Goal: Communication & Community: Connect with others

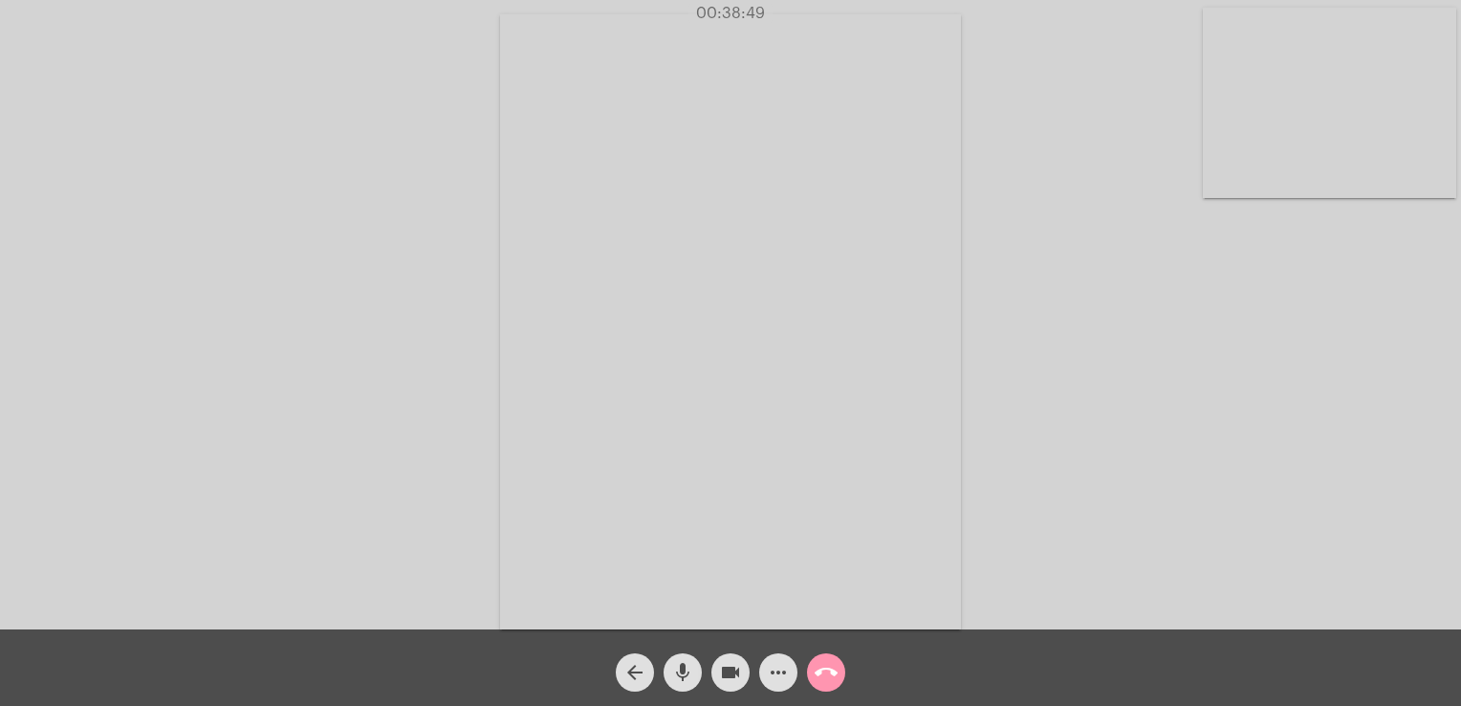
drag, startPoint x: 0, startPoint y: 0, endPoint x: 1290, endPoint y: 128, distance: 1296.3
click at [1290, 128] on video at bounding box center [1329, 103] width 253 height 190
click at [327, 330] on video at bounding box center [255, 319] width 253 height 338
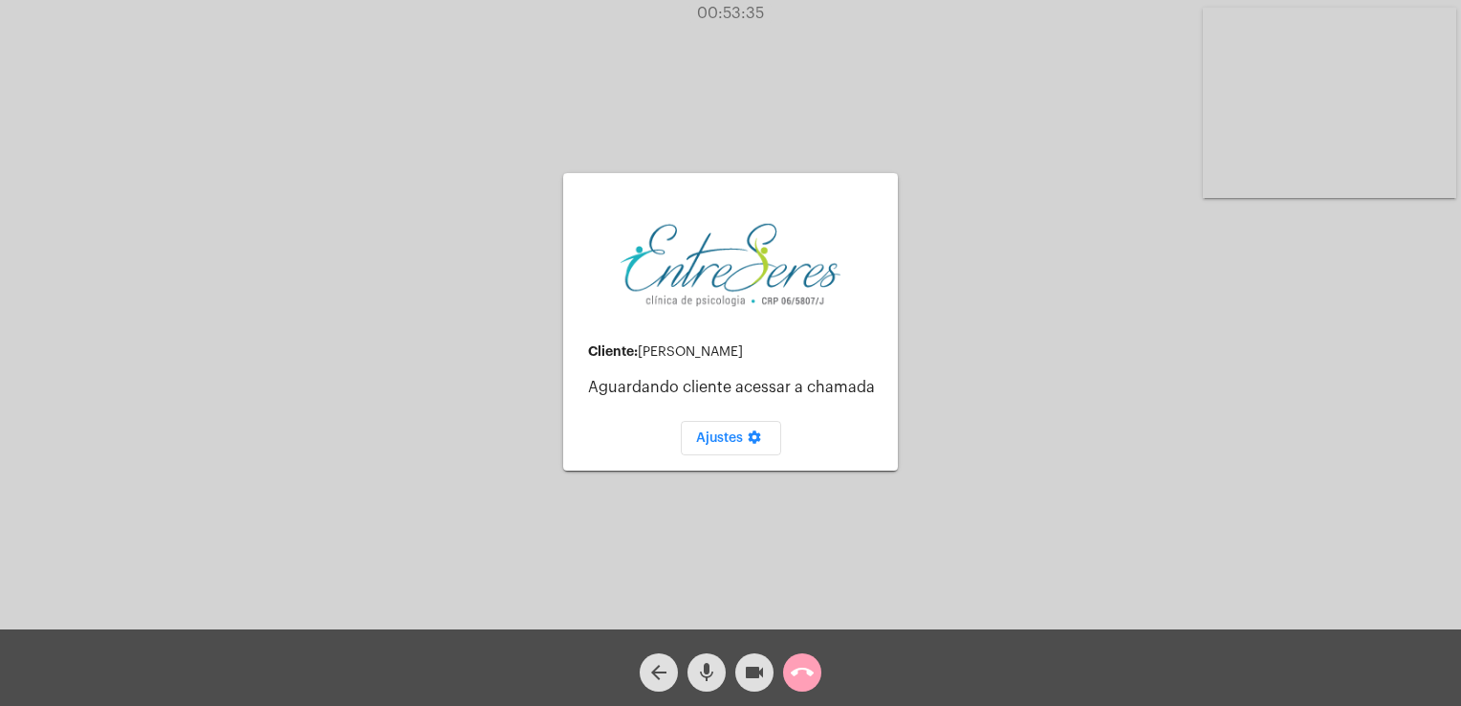
click at [815, 664] on button "call_end" at bounding box center [802, 672] width 38 height 38
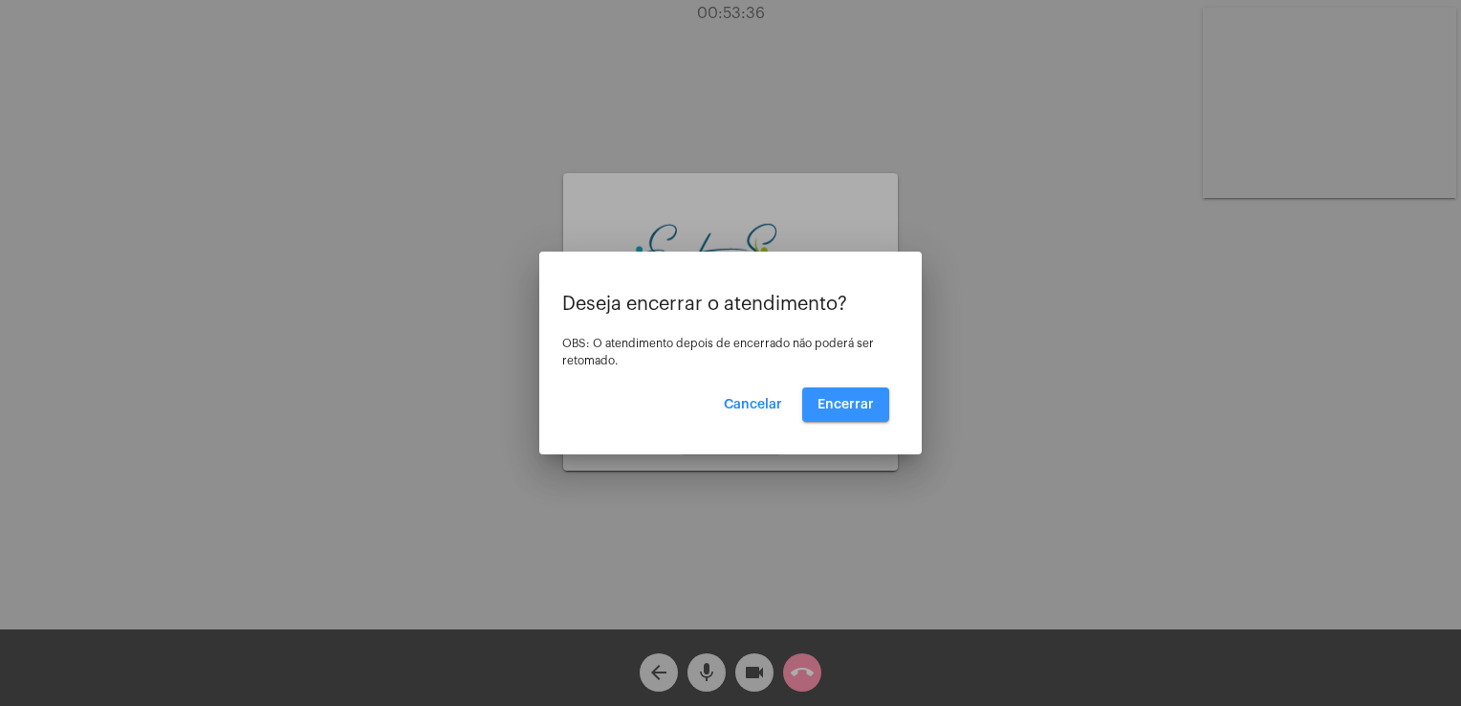
click at [833, 419] on button "Encerrar" at bounding box center [845, 404] width 87 height 34
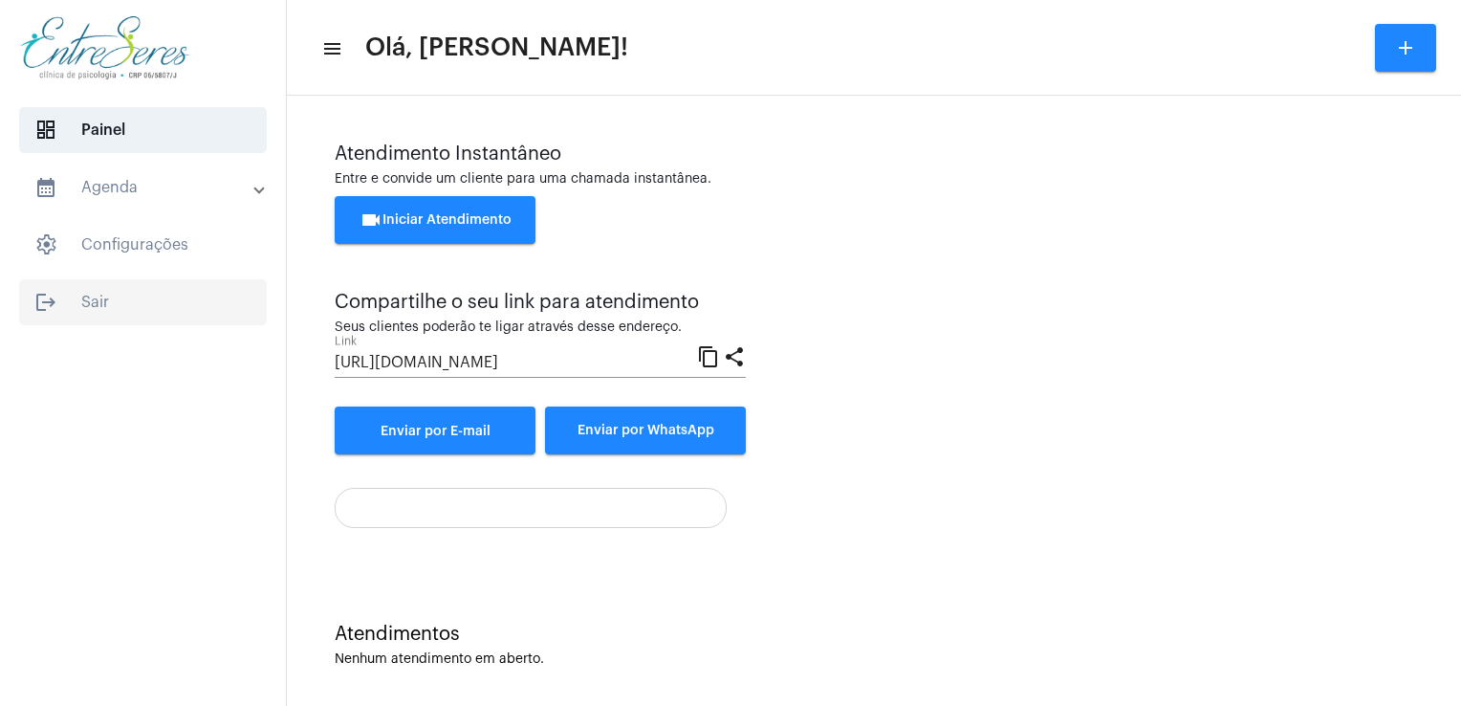
click at [90, 312] on span "logout Sair" at bounding box center [143, 302] width 248 height 46
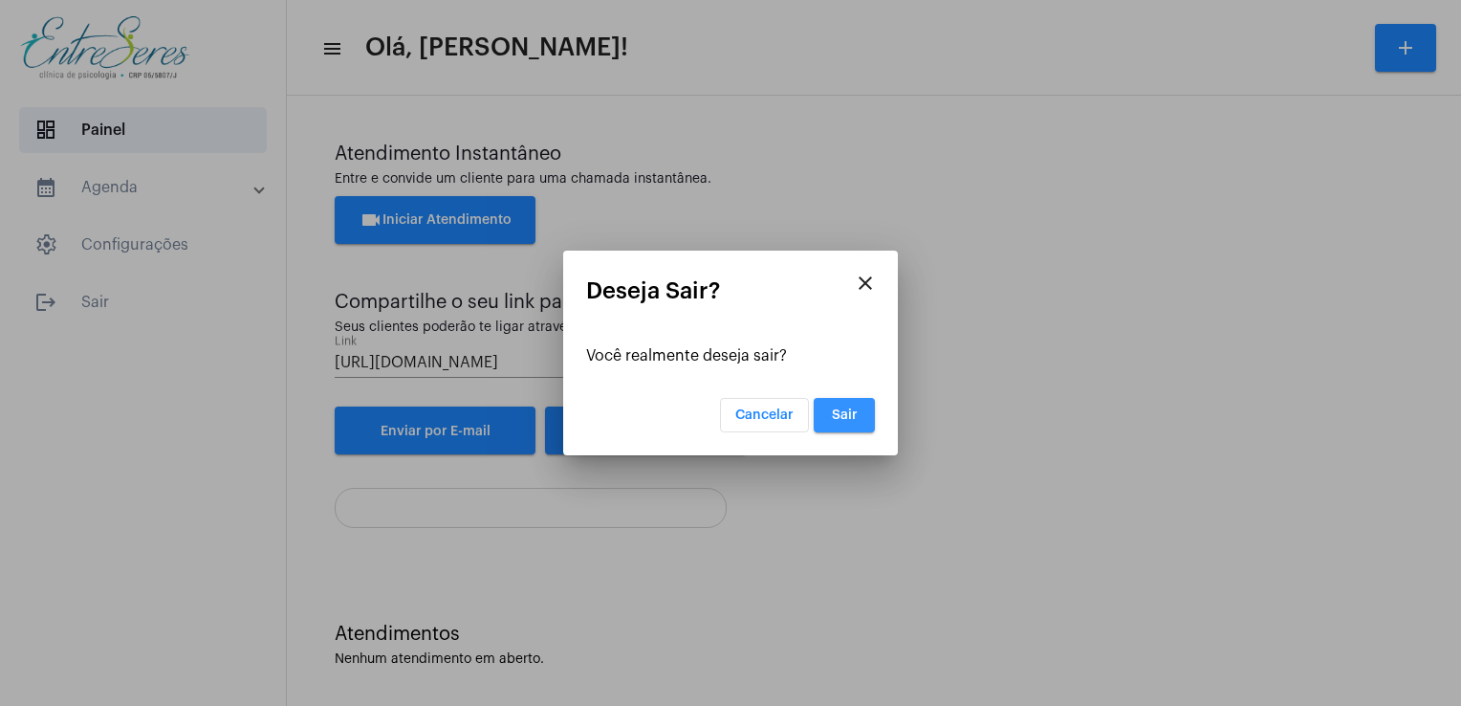
click at [846, 399] on button "Sair" at bounding box center [844, 415] width 61 height 34
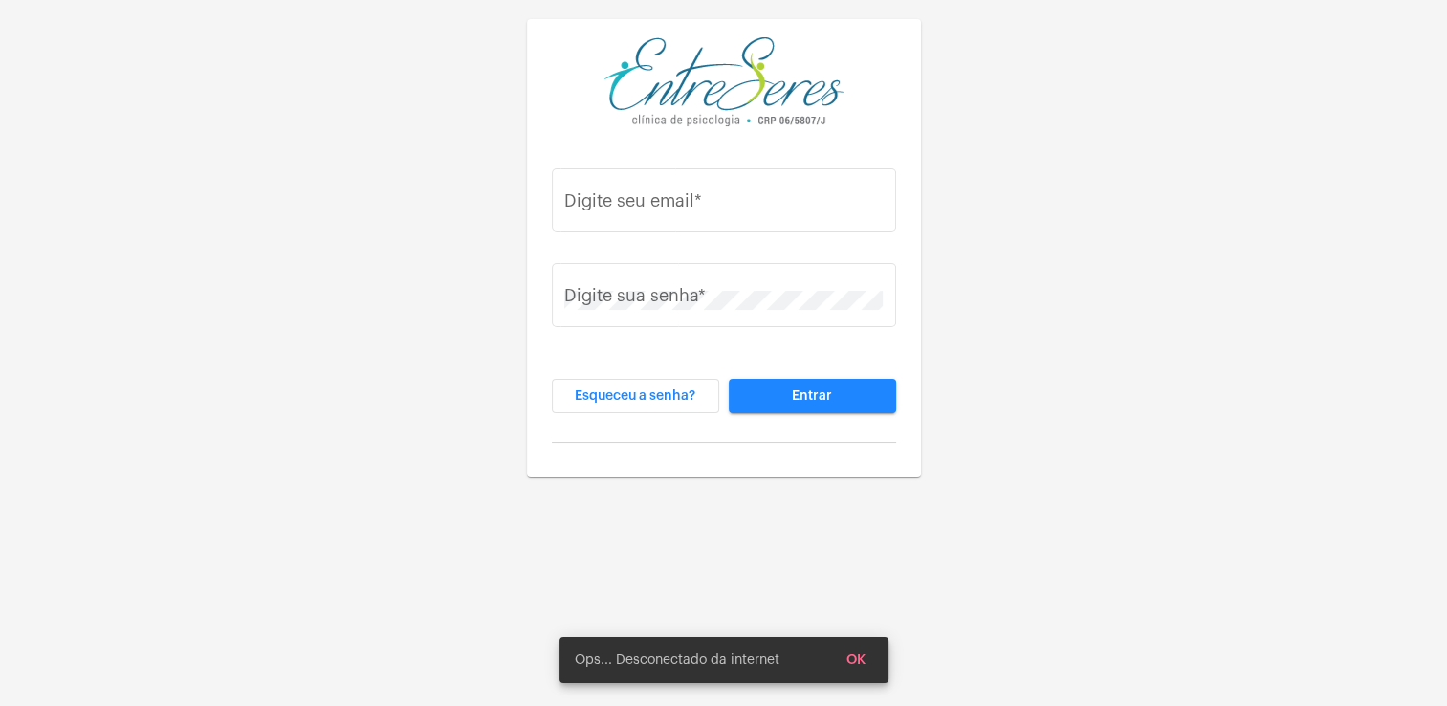
type input "[PERSON_NAME][EMAIL_ADDRESS][DOMAIN_NAME]"
